Goal: Information Seeking & Learning: Learn about a topic

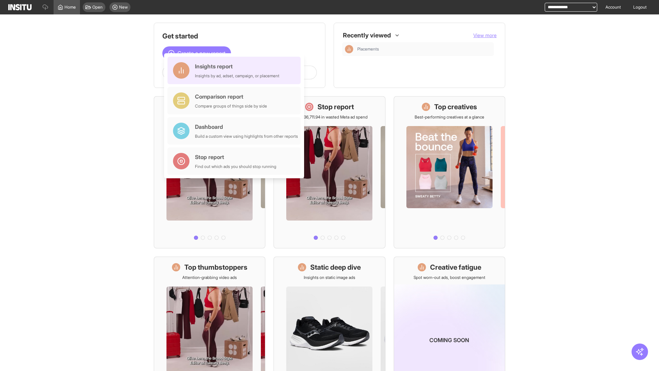
click at [236, 70] on div "Insights report Insights by ad, adset, campaign, or placement" at bounding box center [237, 70] width 84 height 16
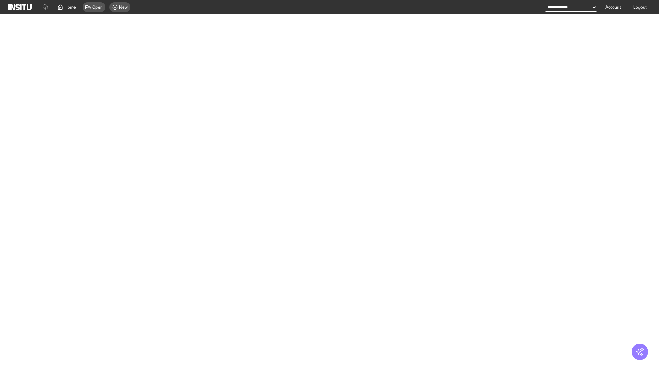
select select "**"
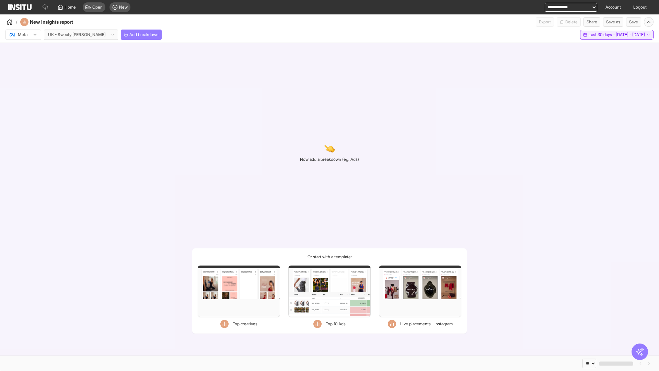
click at [601, 35] on span "Last 30 days - [DATE] - [DATE]" at bounding box center [616, 34] width 56 height 5
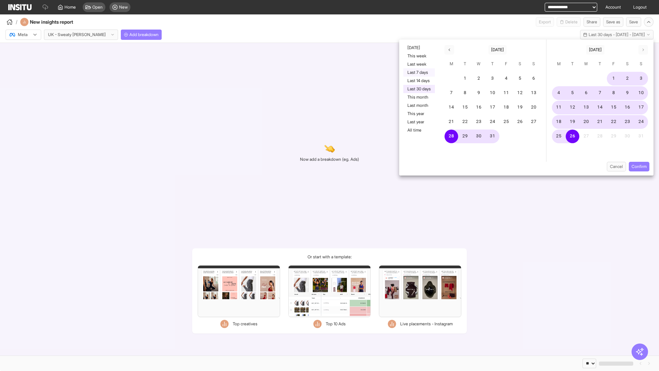
click at [418, 72] on button "Last 7 days" at bounding box center [419, 72] width 32 height 8
